Goal: Task Accomplishment & Management: Use online tool/utility

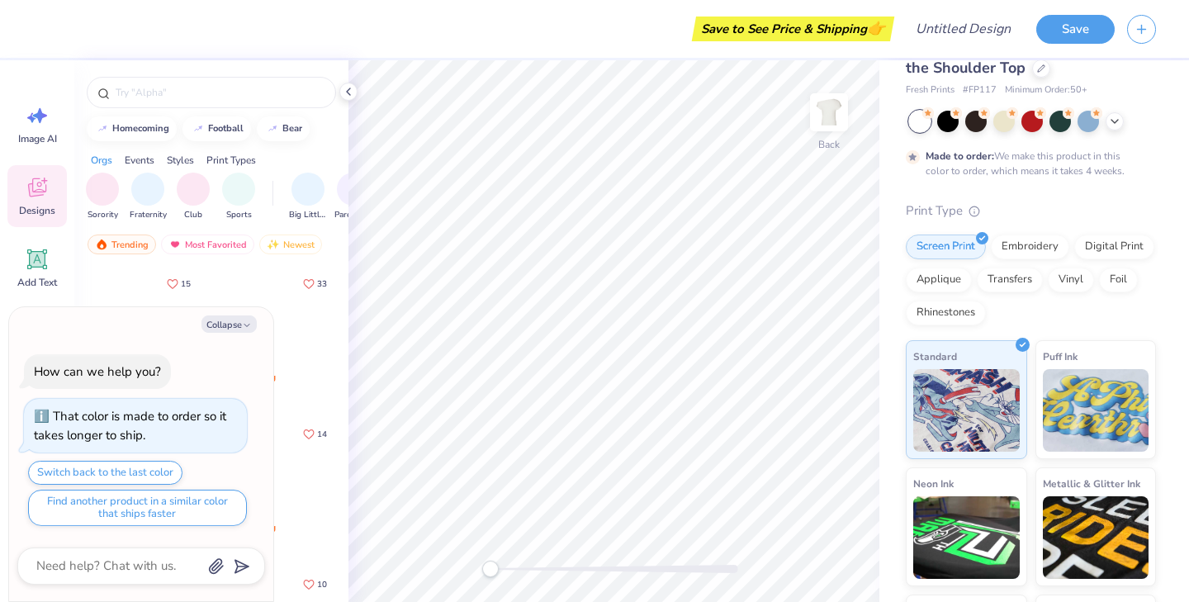
scroll to position [55, 0]
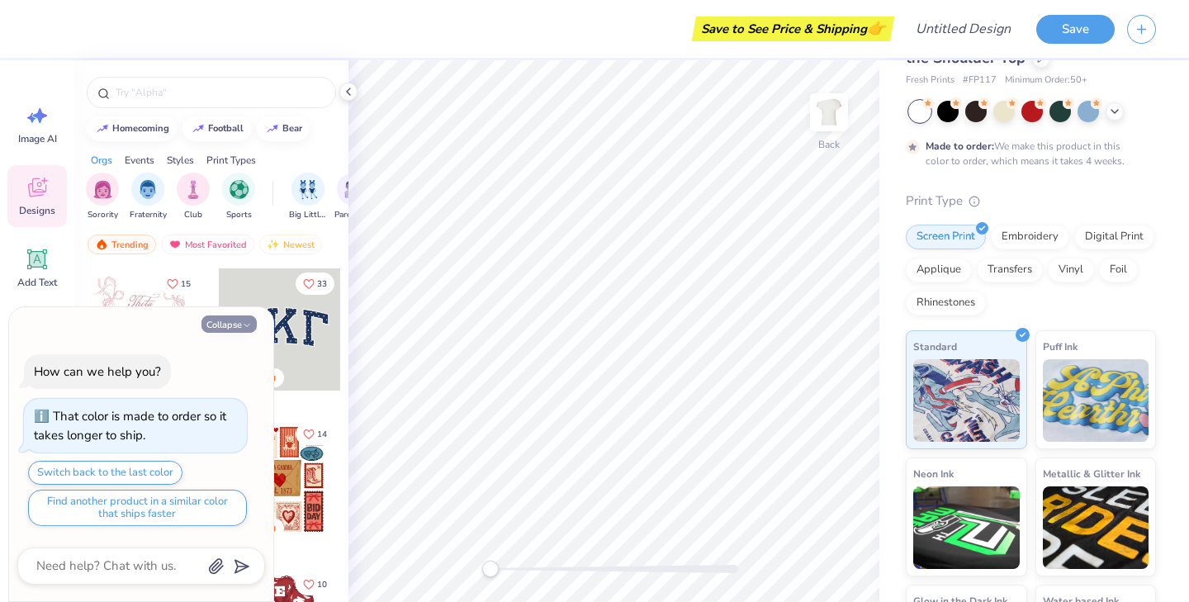
click at [244, 324] on polyline "button" at bounding box center [246, 325] width 5 height 2
type textarea "x"
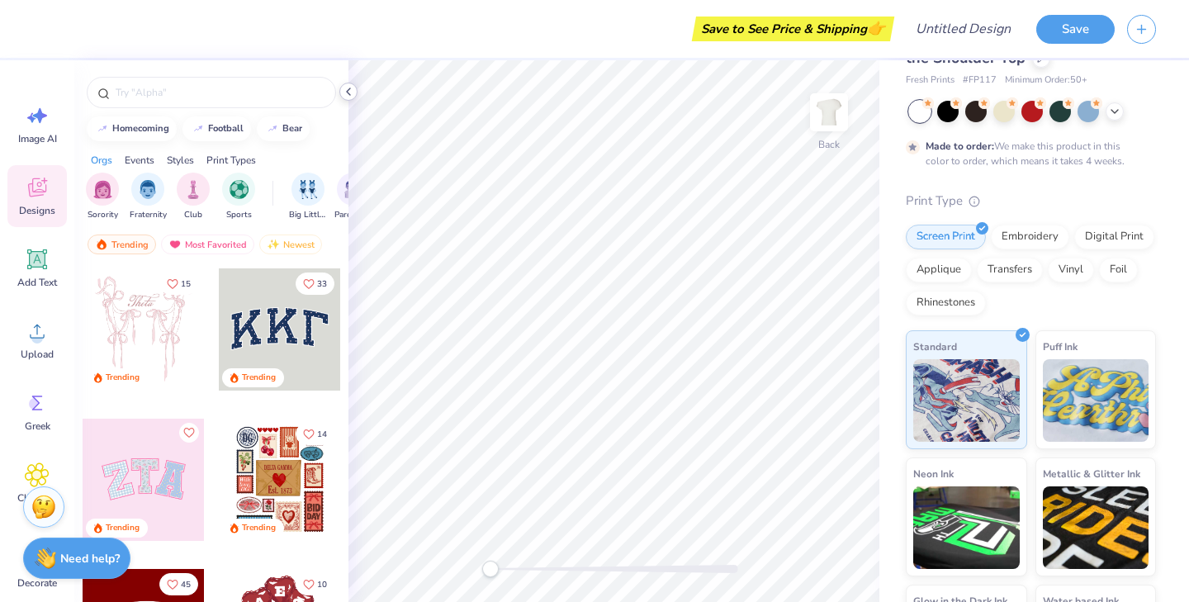
click at [350, 96] on icon at bounding box center [348, 91] width 13 height 13
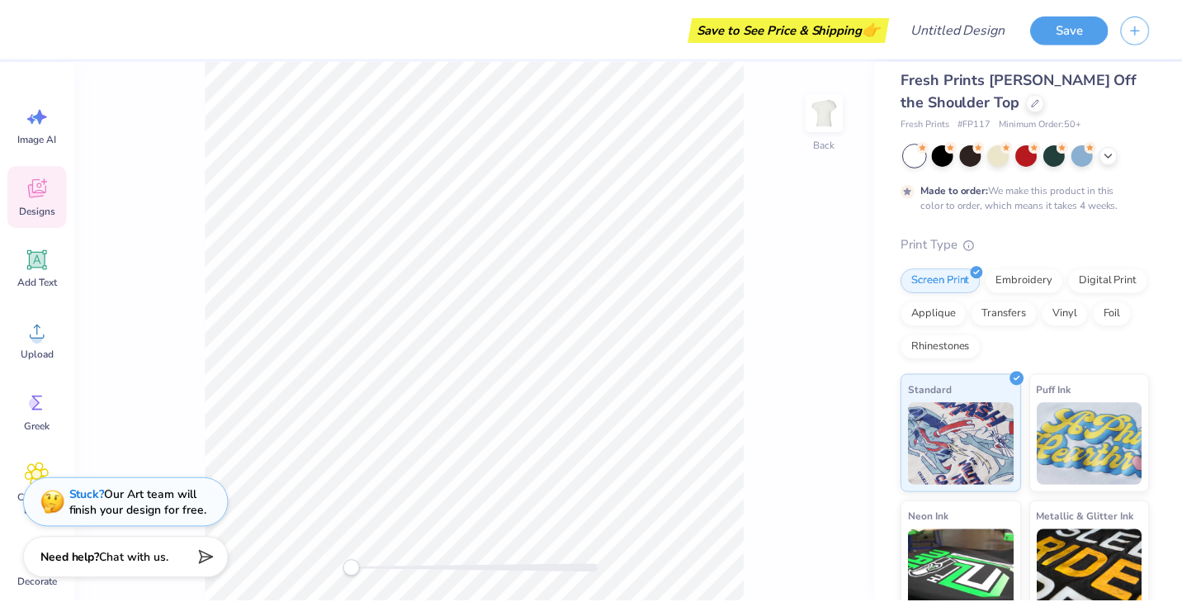
scroll to position [0, 0]
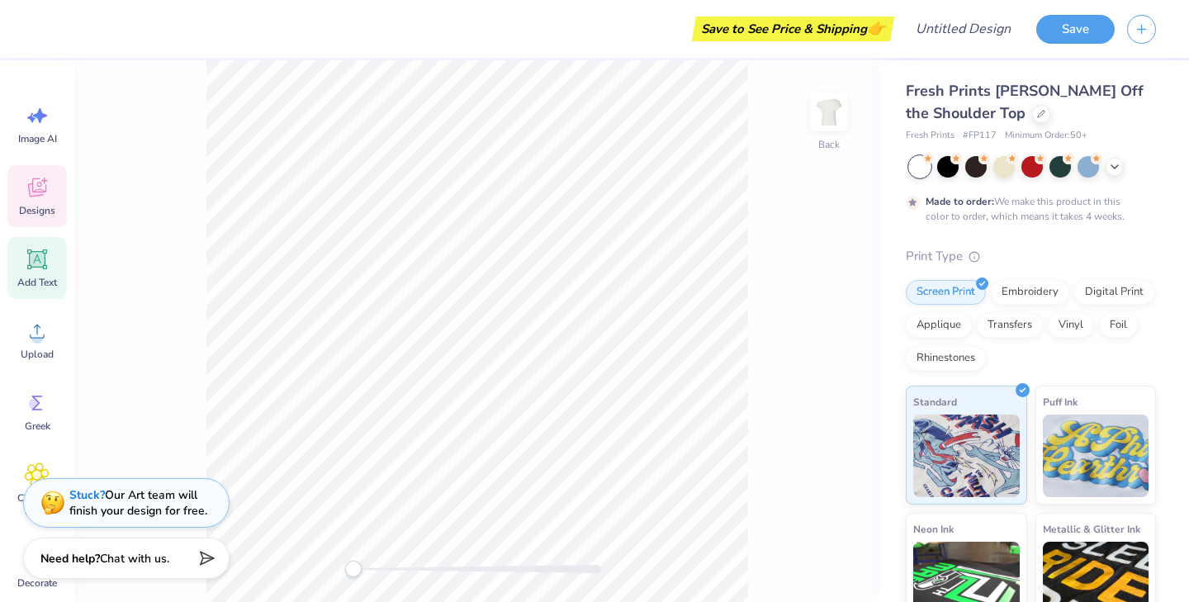
click at [45, 272] on div "Add Text" at bounding box center [36, 268] width 59 height 62
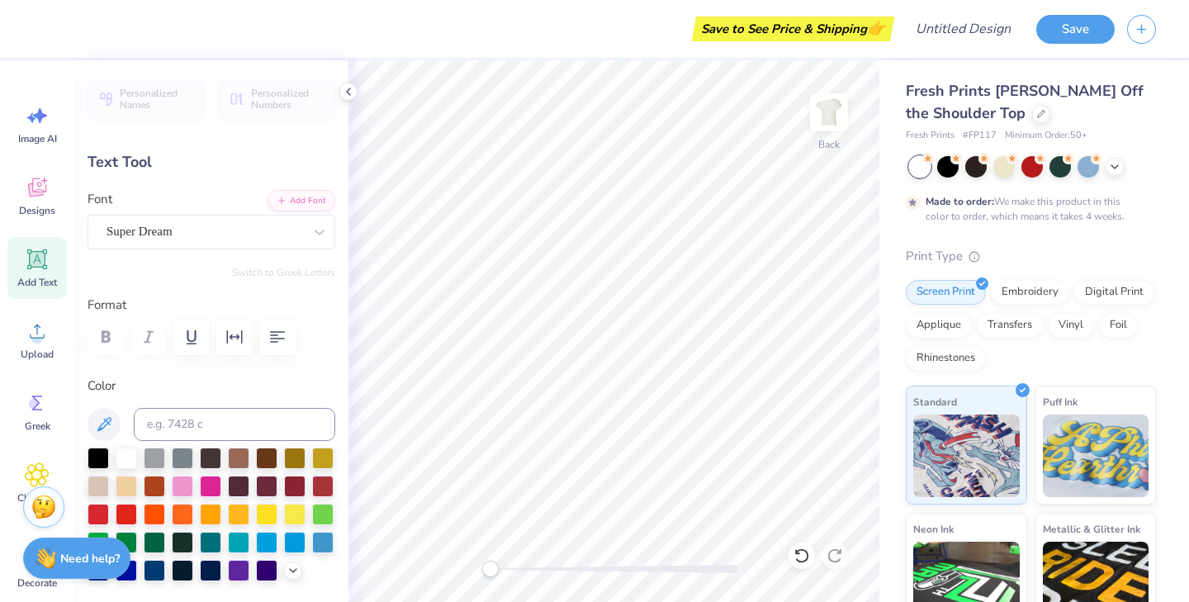
click at [52, 258] on div "Add Text" at bounding box center [36, 268] width 59 height 62
click at [345, 86] on icon at bounding box center [348, 91] width 13 height 13
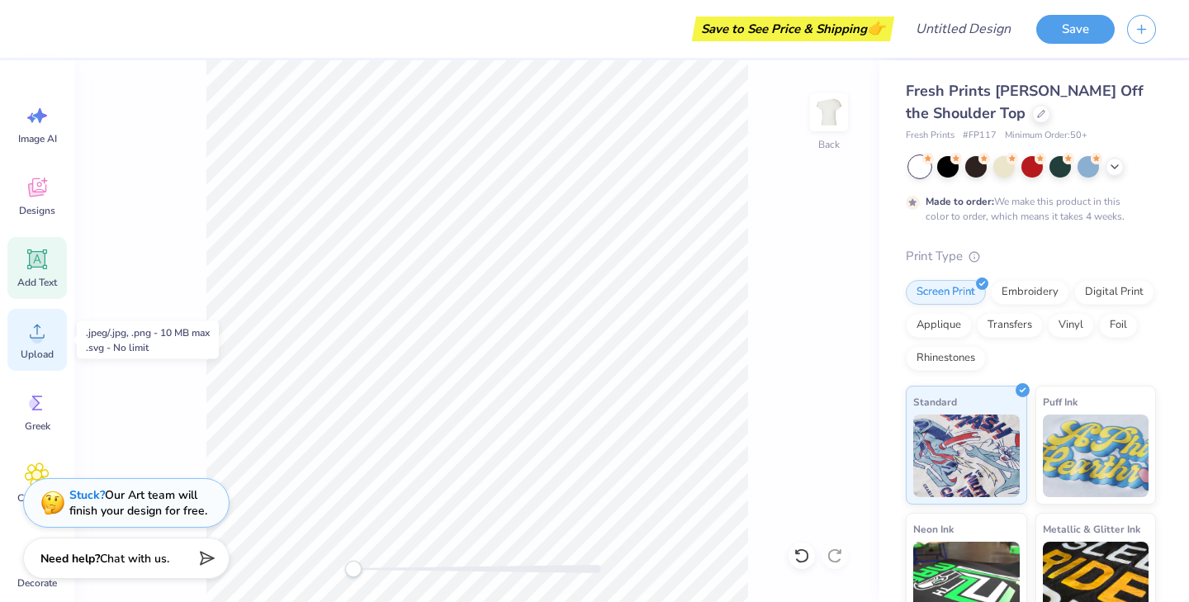
click at [34, 335] on circle at bounding box center [37, 338] width 12 height 12
click at [40, 267] on icon at bounding box center [37, 259] width 20 height 20
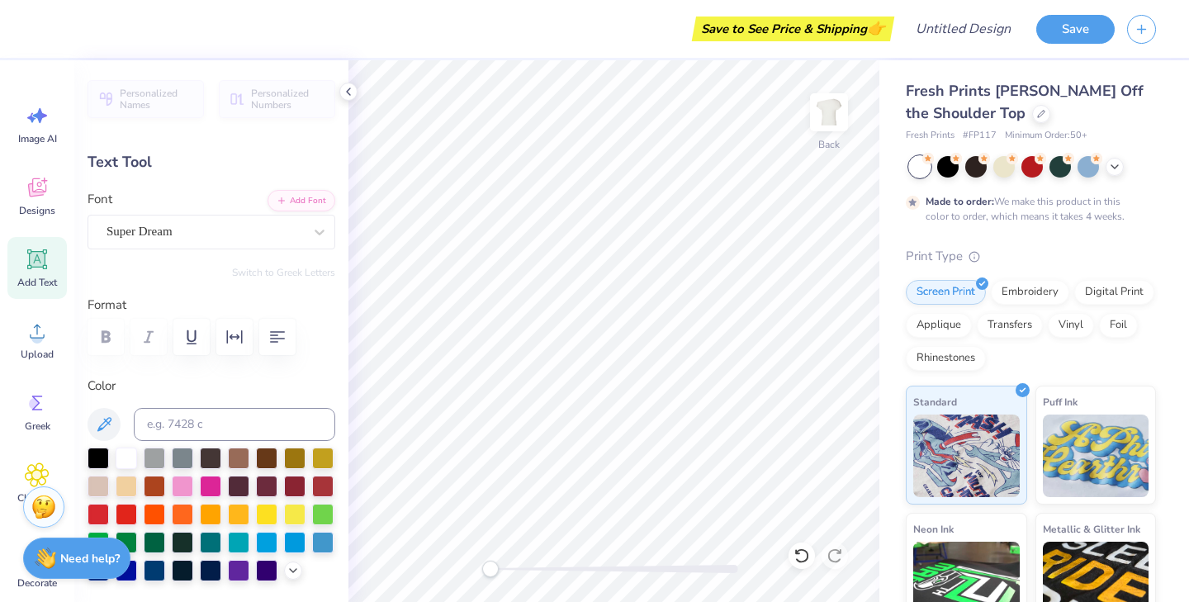
click at [40, 267] on icon at bounding box center [37, 259] width 20 height 20
click at [353, 93] on icon at bounding box center [348, 91] width 13 height 13
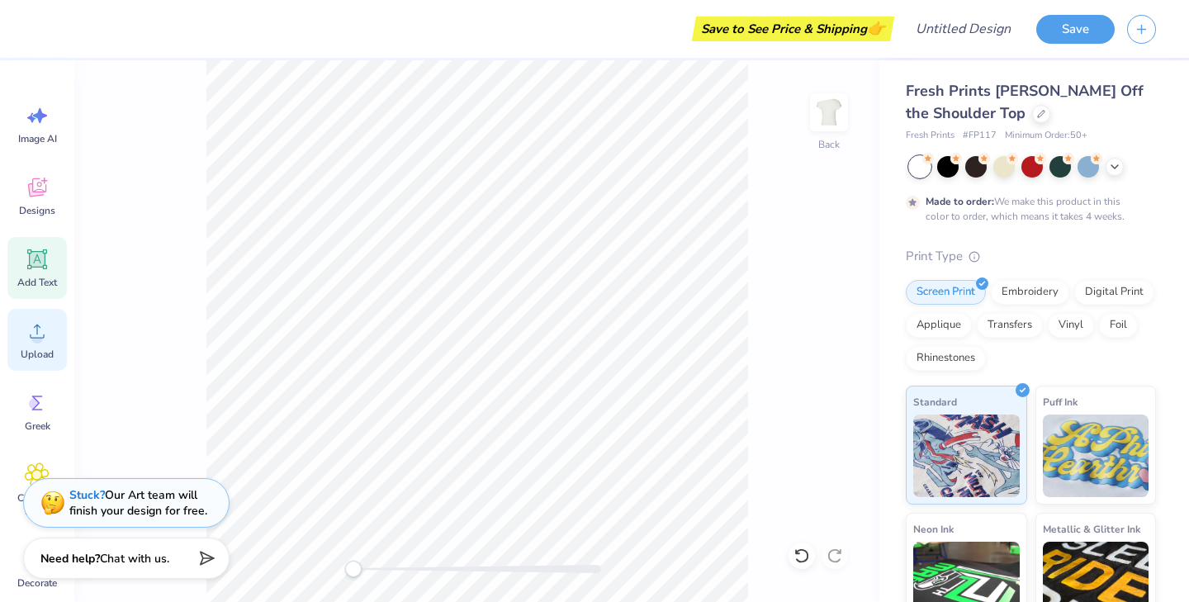
click at [36, 338] on icon at bounding box center [37, 331] width 15 height 14
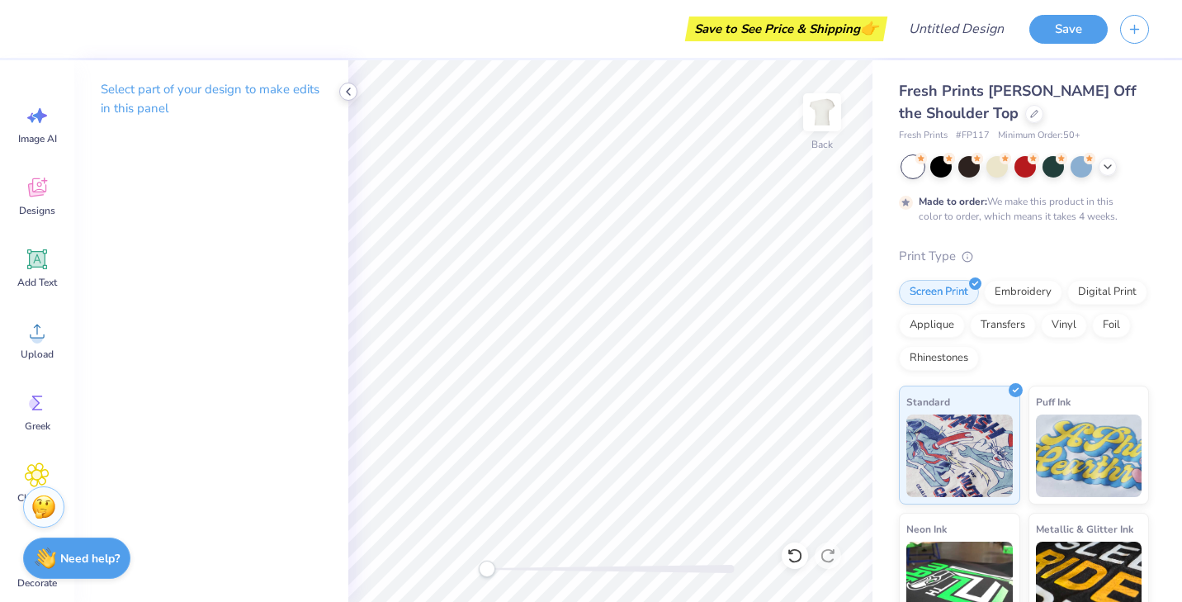
click at [349, 93] on polyline at bounding box center [348, 91] width 3 height 7
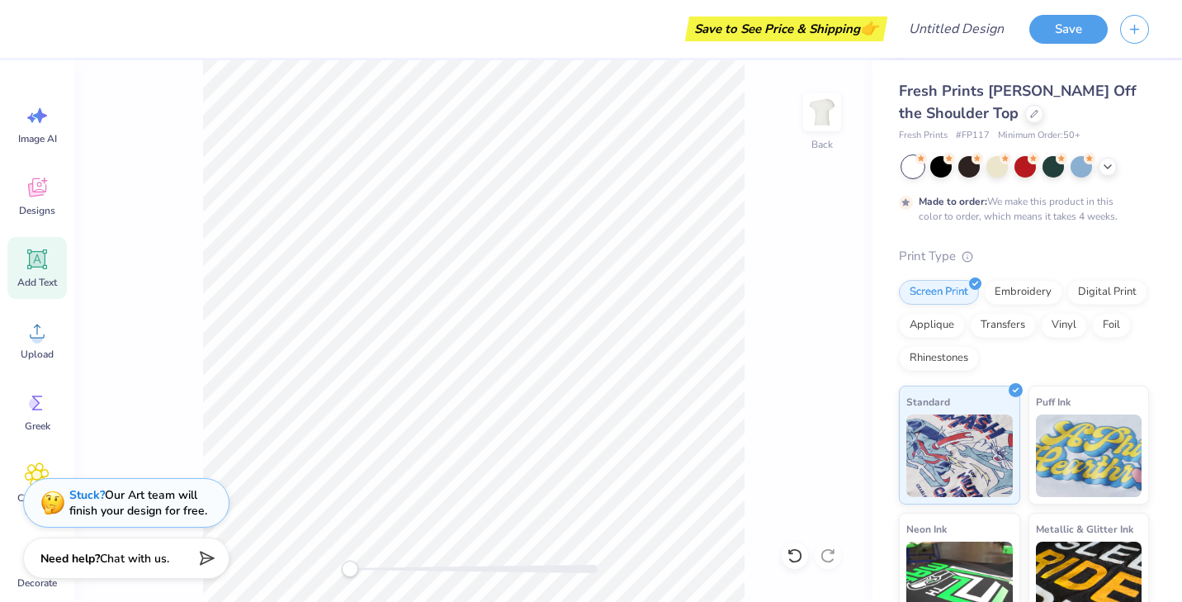
click at [35, 265] on icon at bounding box center [38, 260] width 16 height 16
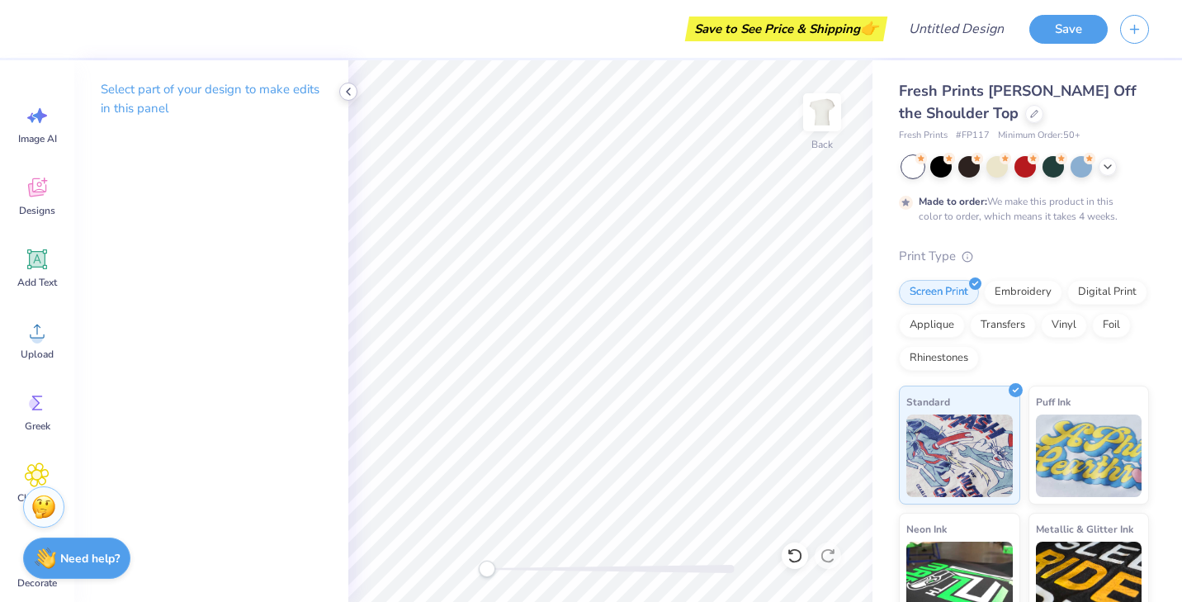
click at [348, 89] on polyline at bounding box center [348, 91] width 3 height 7
click at [350, 85] on icon at bounding box center [348, 91] width 13 height 13
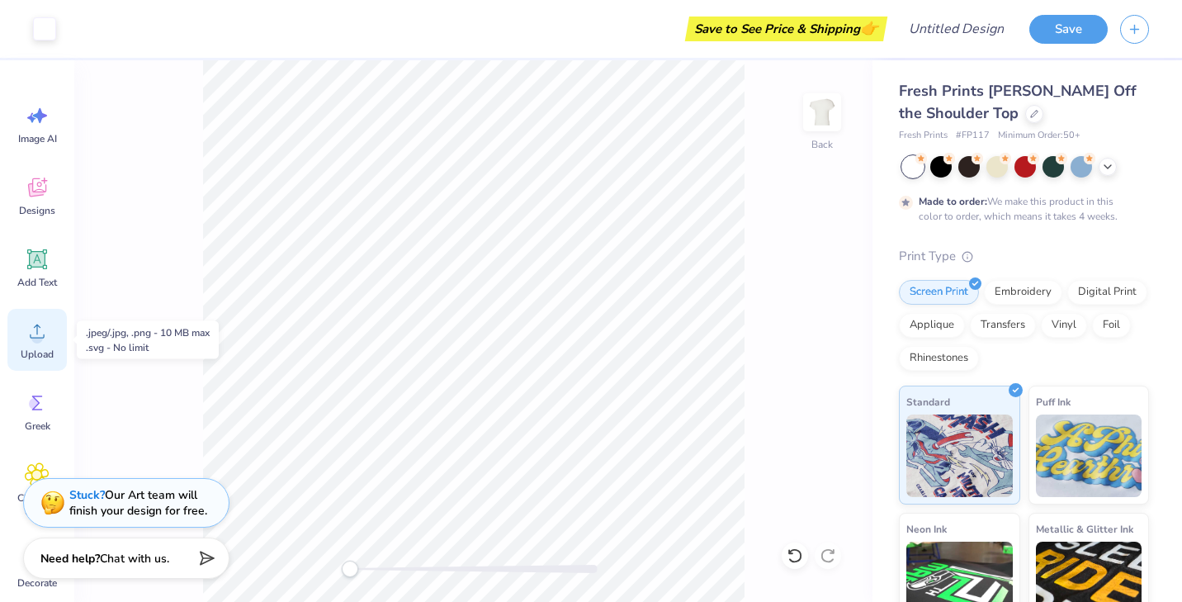
click at [30, 353] on span "Upload" at bounding box center [37, 354] width 33 height 13
click at [25, 326] on icon at bounding box center [37, 331] width 25 height 25
click at [35, 338] on icon at bounding box center [37, 331] width 15 height 14
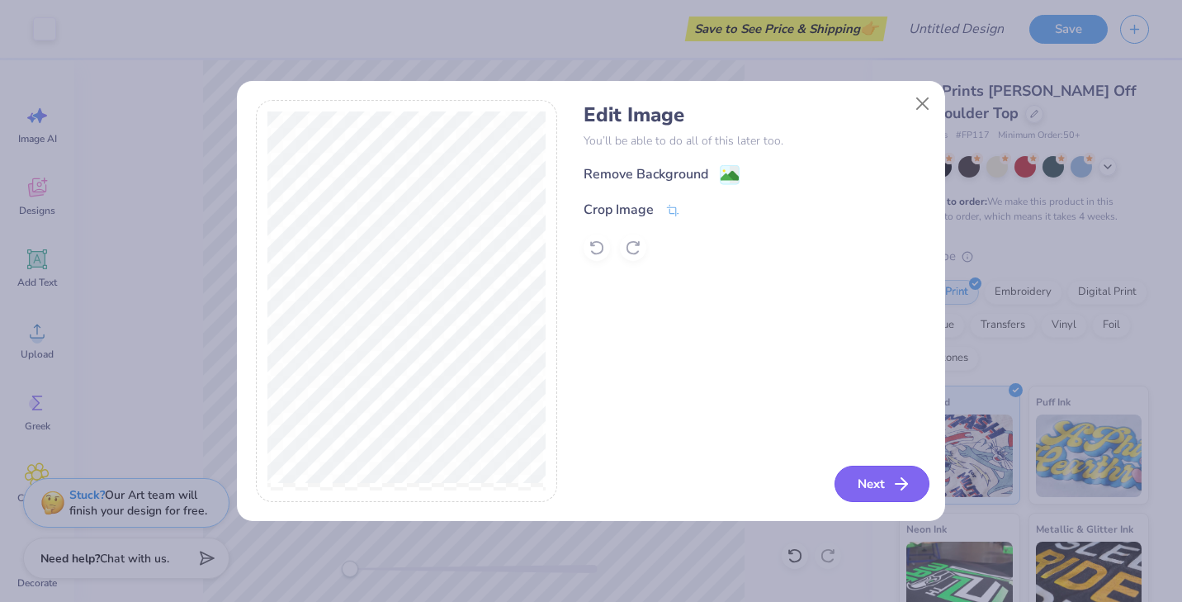
click at [882, 484] on button "Next" at bounding box center [882, 484] width 95 height 36
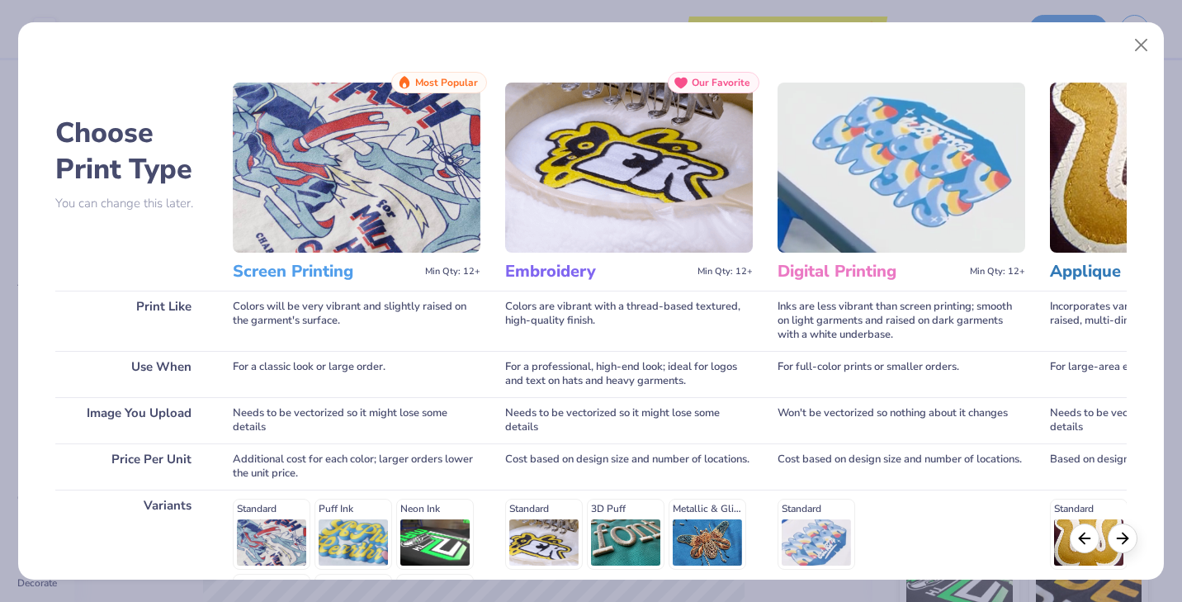
click at [376, 164] on img at bounding box center [357, 168] width 248 height 170
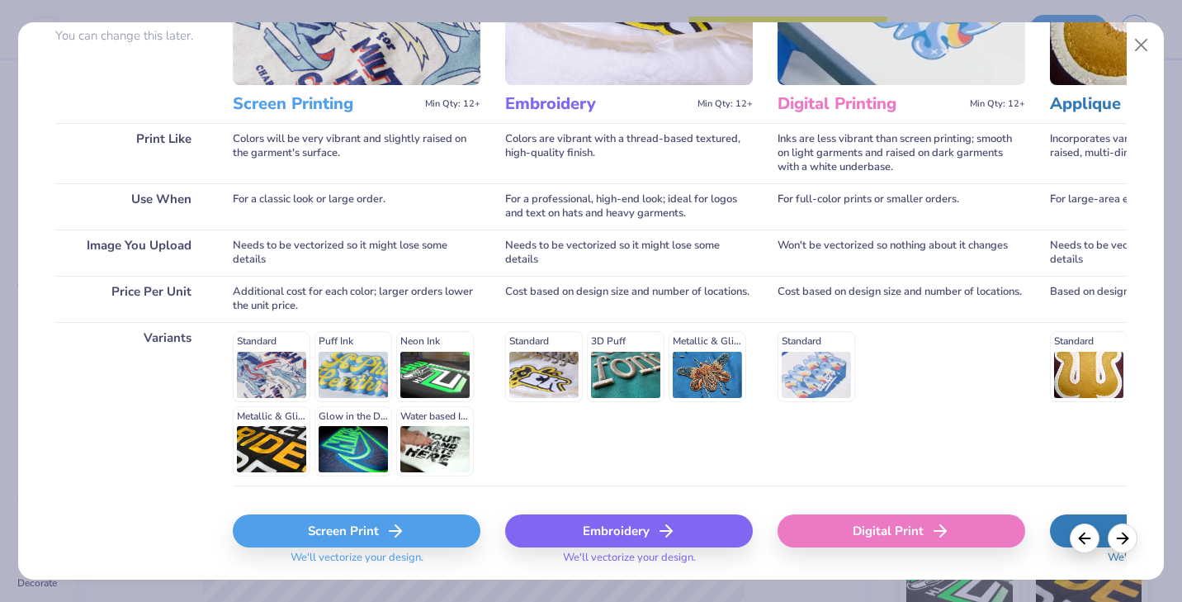
scroll to position [221, 0]
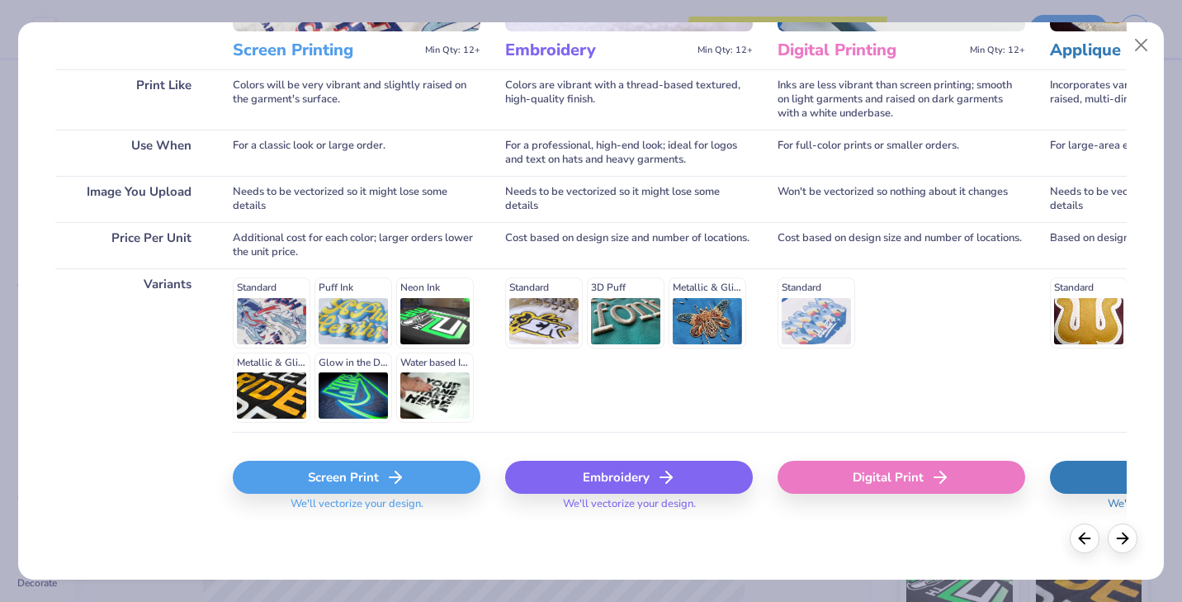
click at [362, 473] on div "Screen Print" at bounding box center [357, 477] width 248 height 33
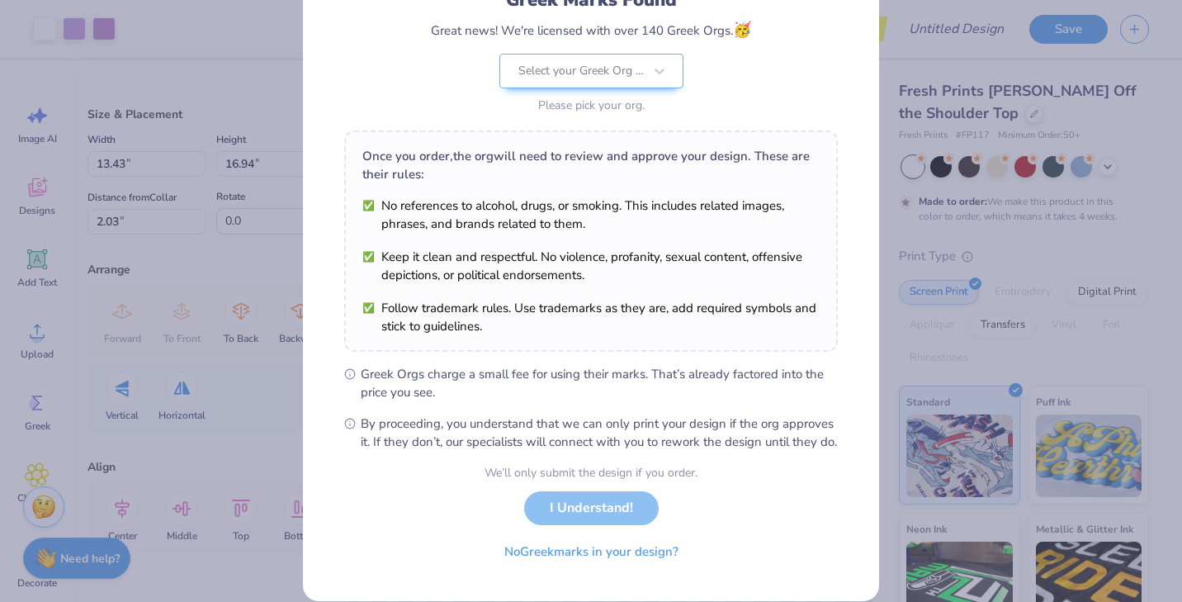
scroll to position [0, 0]
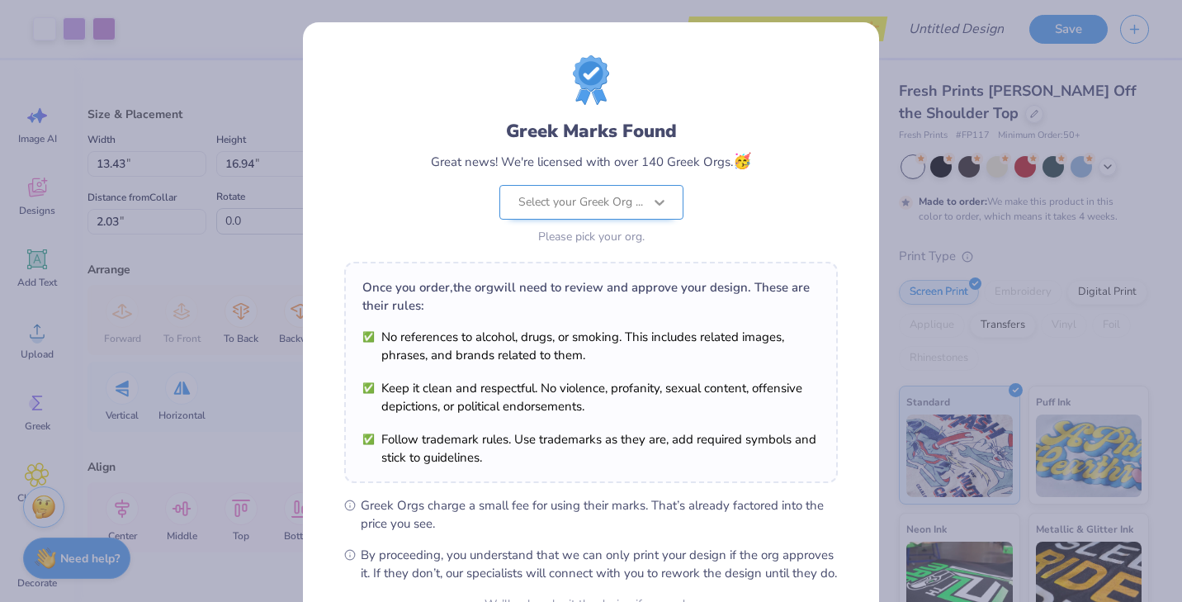
click at [652, 202] on icon at bounding box center [659, 202] width 17 height 17
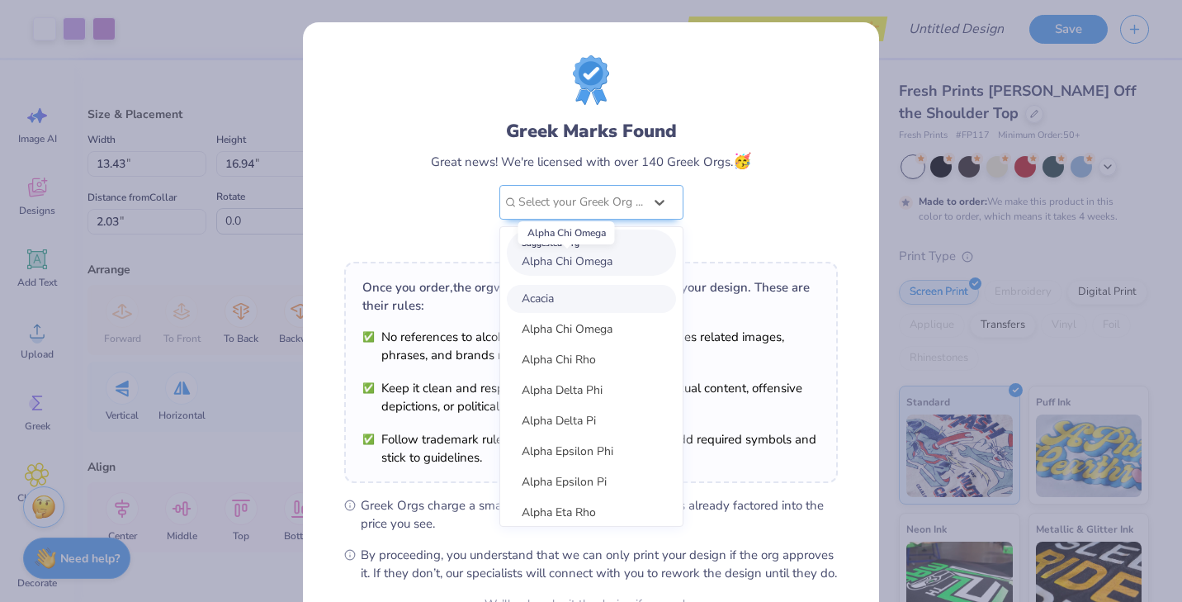
click at [610, 267] on span "Alpha Chi Omega" at bounding box center [567, 261] width 91 height 16
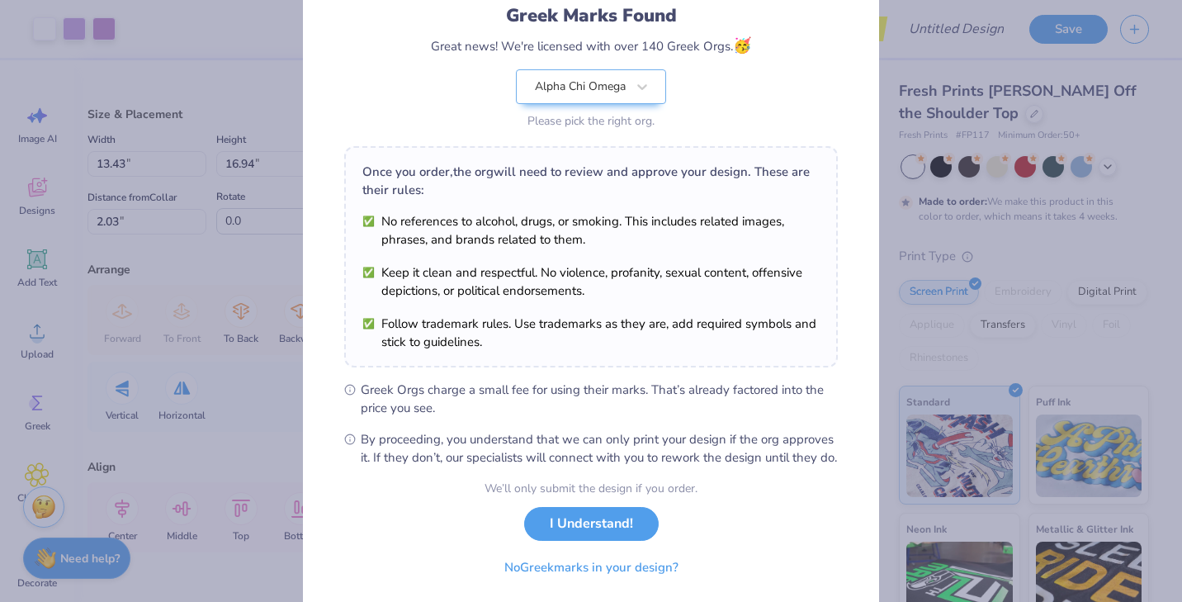
scroll to position [171, 0]
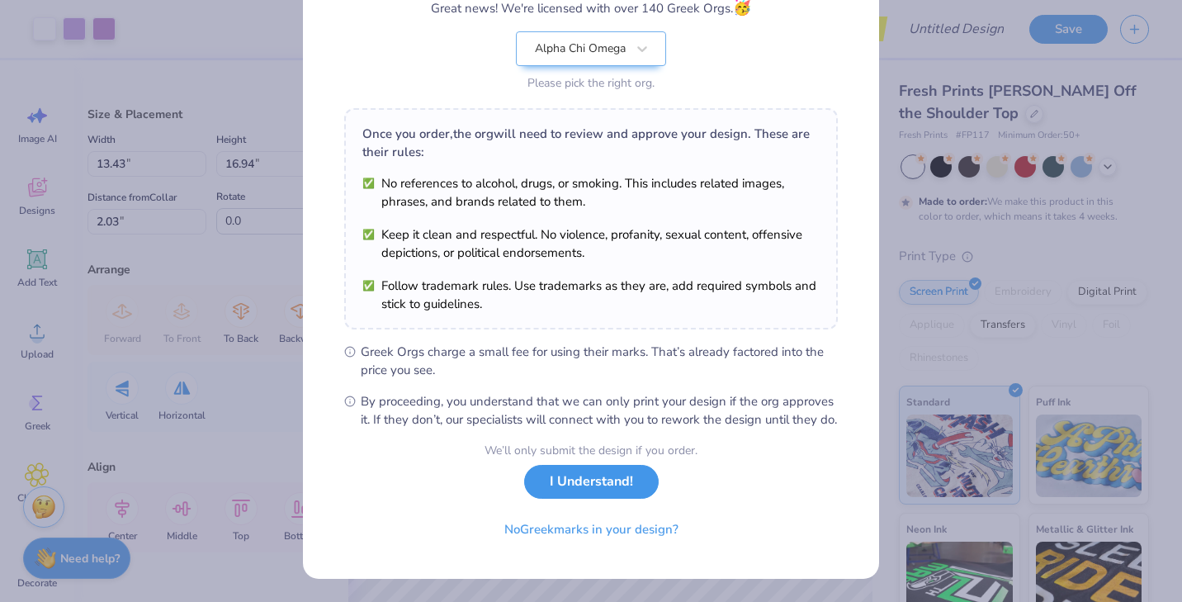
click at [630, 487] on button "I Understand!" at bounding box center [591, 482] width 135 height 34
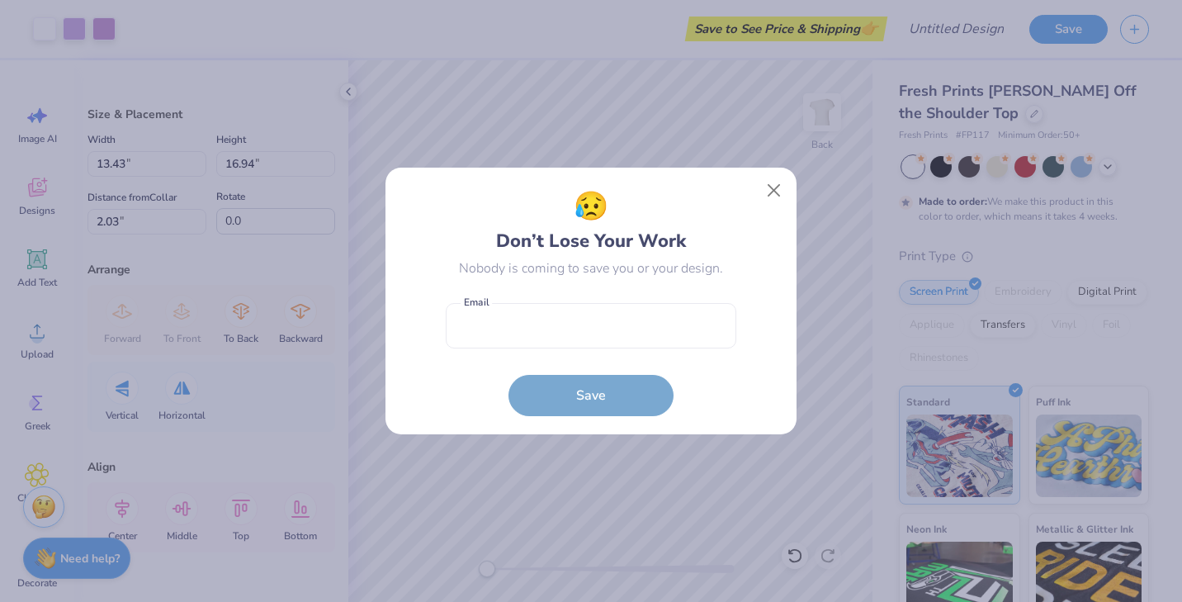
click at [599, 357] on body "Art colors Save to See Price & Shipping 👉 Design Title Save Image AI Designs Ad…" at bounding box center [591, 301] width 1182 height 602
type input "6.66"
type input "8.41"
type input "10.56"
click at [766, 191] on button "Close" at bounding box center [774, 190] width 31 height 31
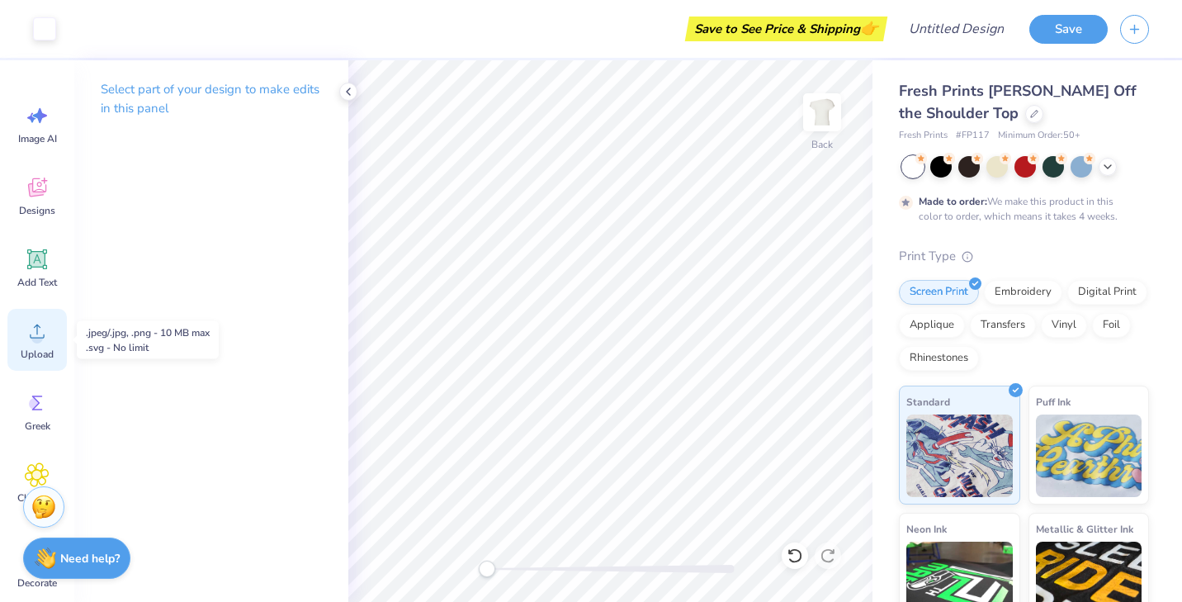
click at [40, 351] on span "Upload" at bounding box center [37, 354] width 33 height 13
click at [31, 353] on span "Upload" at bounding box center [37, 354] width 33 height 13
click at [44, 343] on div "Upload" at bounding box center [36, 340] width 59 height 62
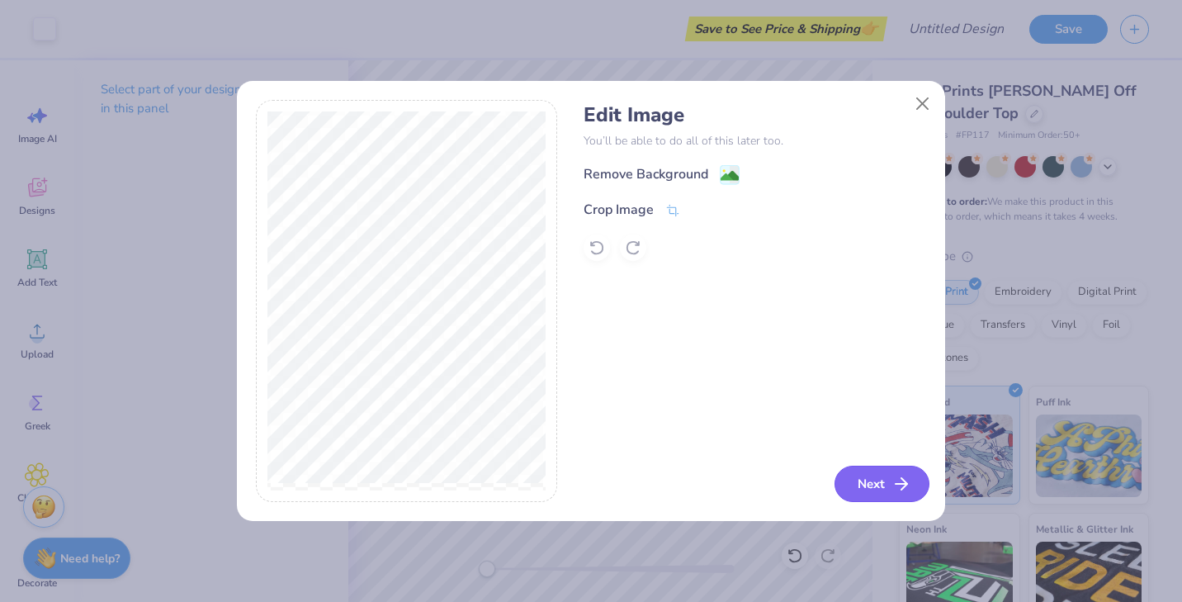
click at [887, 488] on button "Next" at bounding box center [882, 484] width 95 height 36
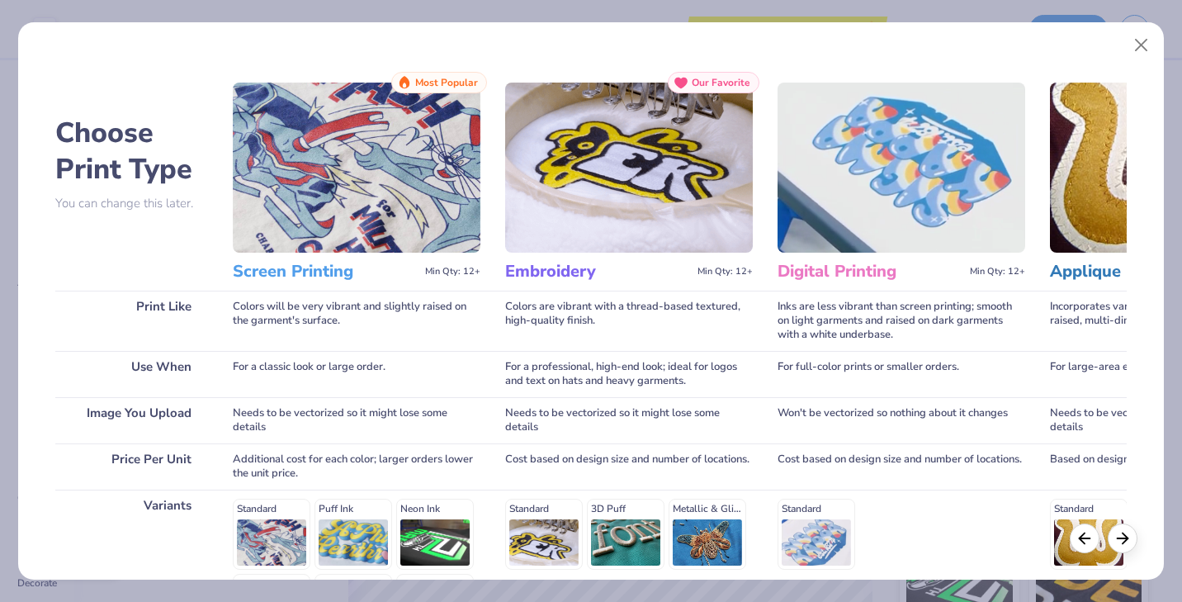
scroll to position [221, 0]
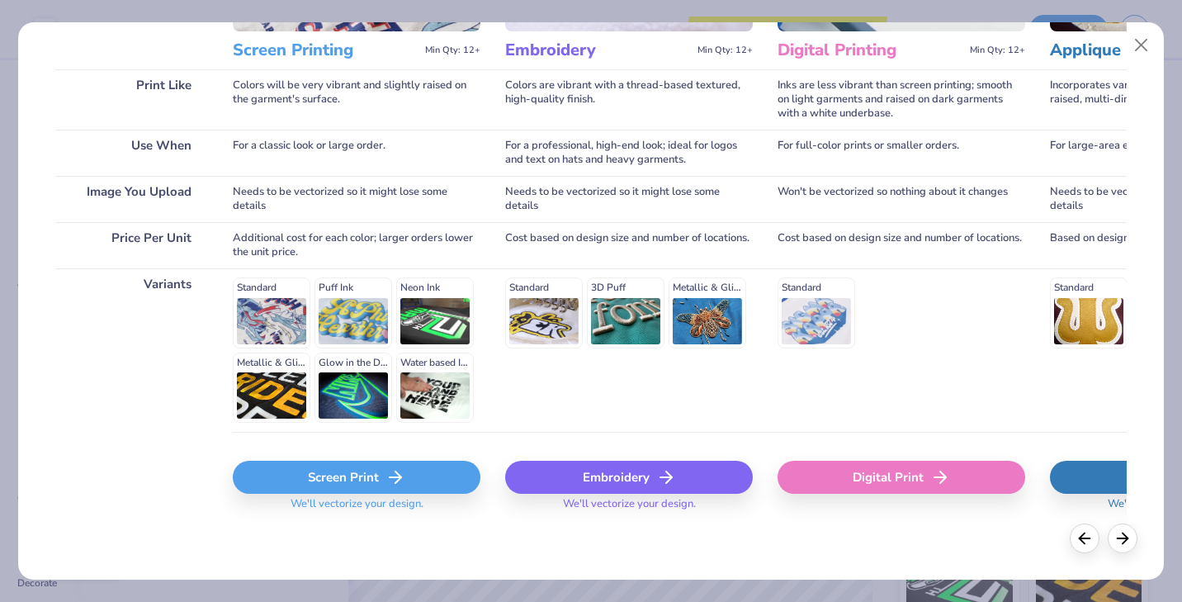
click at [377, 482] on div "Screen Print" at bounding box center [357, 477] width 248 height 33
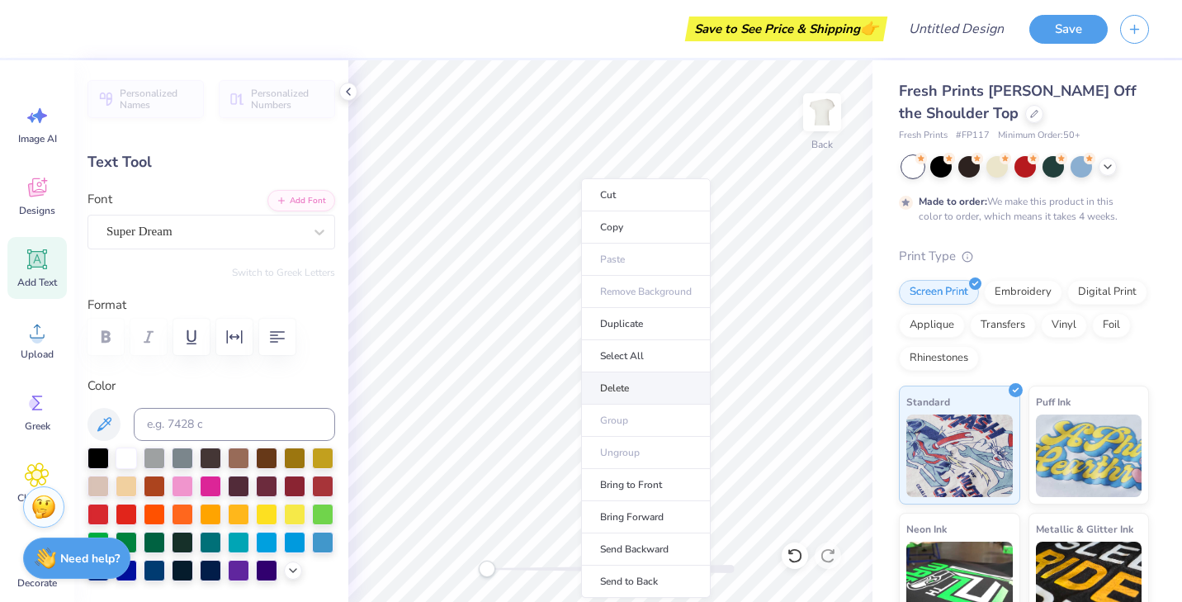
click at [660, 388] on li "Delete" at bounding box center [646, 388] width 130 height 32
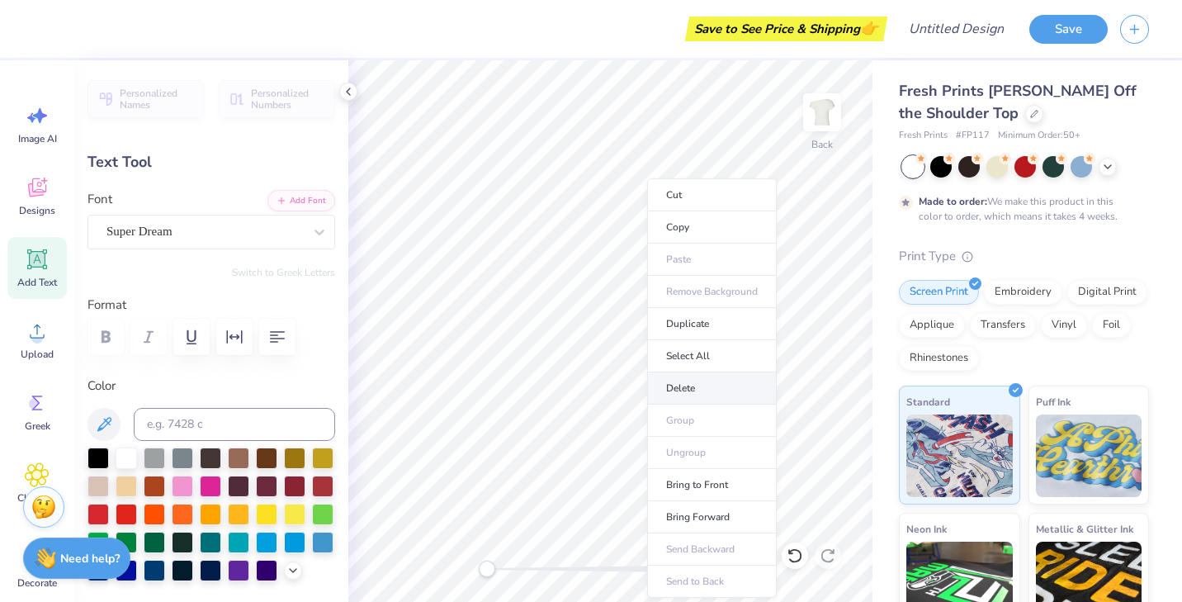
click at [668, 384] on li "Delete" at bounding box center [712, 388] width 130 height 32
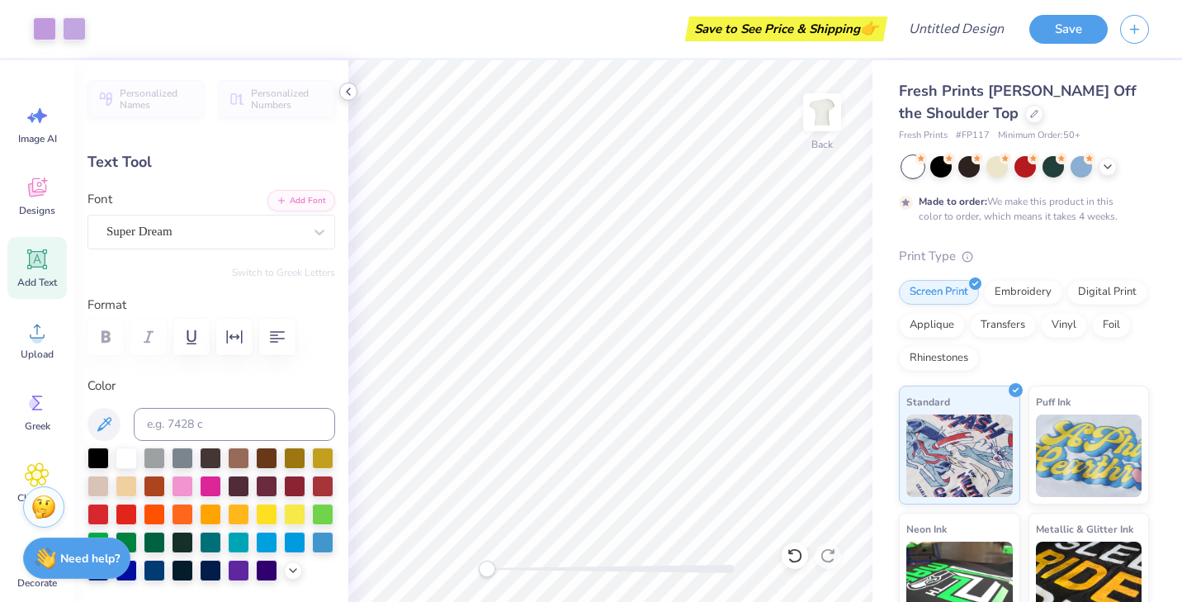
click at [349, 85] on icon at bounding box center [348, 91] width 13 height 13
